Goal: Transaction & Acquisition: Subscribe to service/newsletter

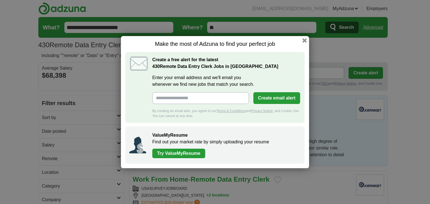
click at [181, 100] on input "Enter your email address and we'll email you whenever we find new jobs that mat…" at bounding box center [200, 98] width 97 height 12
type input "**********"
click at [276, 99] on button "Create email alert" at bounding box center [276, 98] width 47 height 12
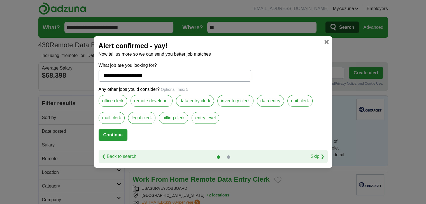
click at [112, 132] on button "Continue" at bounding box center [113, 135] width 29 height 12
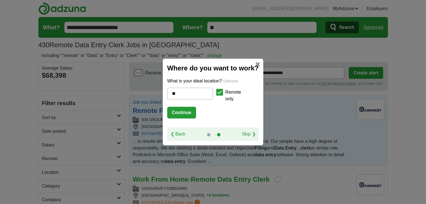
click at [178, 116] on button "Continue" at bounding box center [181, 113] width 29 height 12
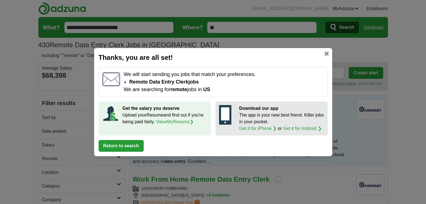
click at [325, 52] on link at bounding box center [326, 54] width 4 height 4
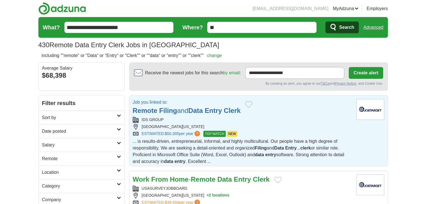
click at [178, 109] on link "Remote Filing and Data Entry Clerk" at bounding box center [187, 111] width 108 height 8
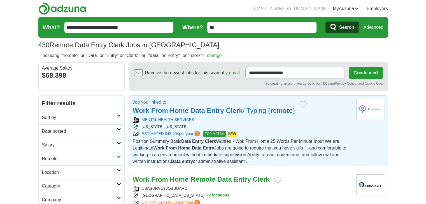
click at [177, 110] on strong "Home" at bounding box center [179, 111] width 19 height 8
